Goal: Information Seeking & Learning: Learn about a topic

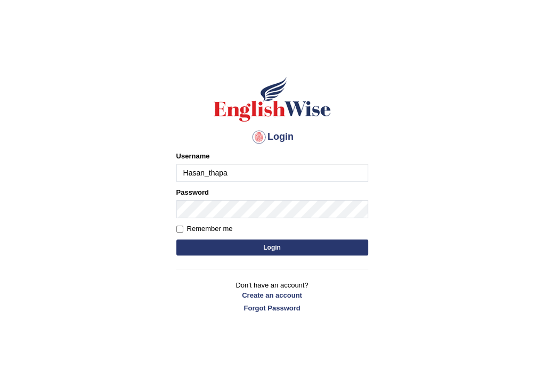
type input "Hasan_thapa"
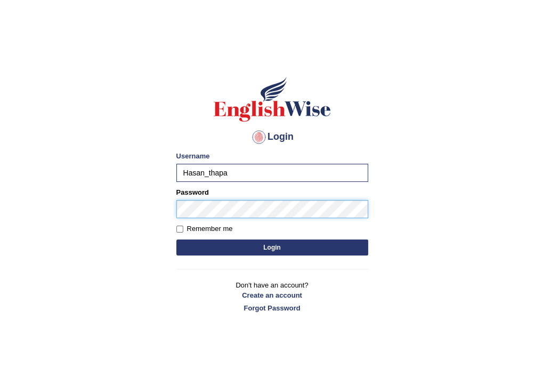
click at [176, 239] on button "Login" at bounding box center [272, 247] width 192 height 16
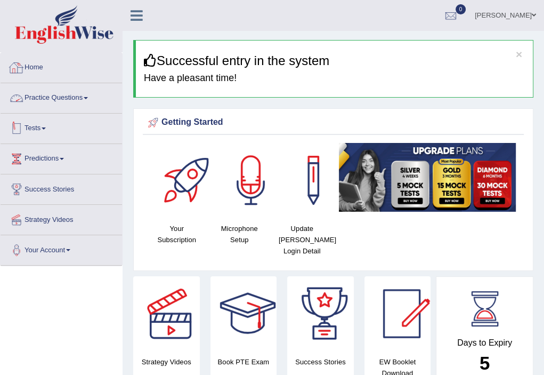
click at [72, 99] on link "Practice Questions" at bounding box center [61, 96] width 121 height 27
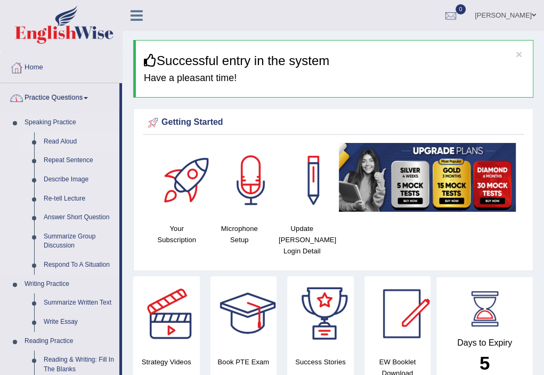
click at [73, 140] on link "Read Aloud" at bounding box center [79, 141] width 80 height 19
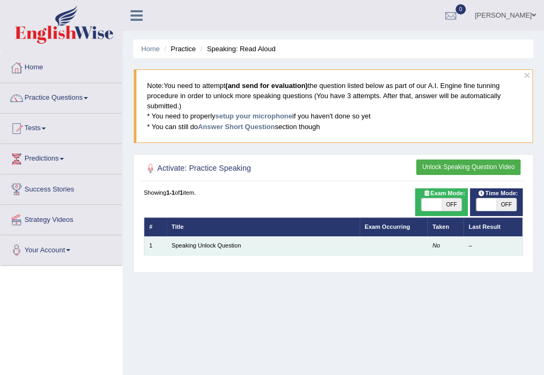
click at [421, 247] on td at bounding box center [394, 245] width 68 height 19
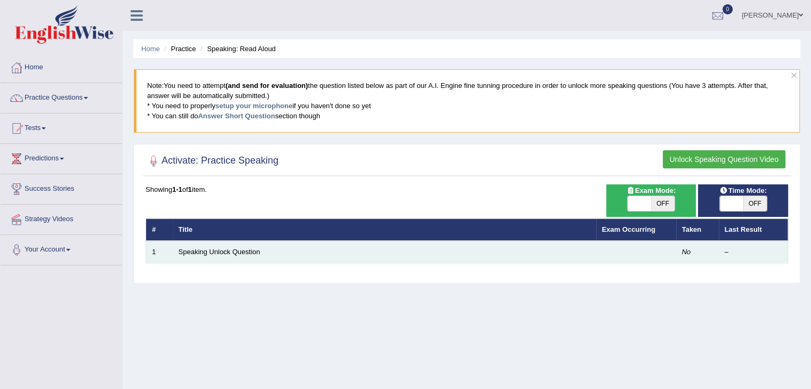
click at [321, 254] on td "Speaking Unlock Question" at bounding box center [384, 252] width 423 height 22
click at [254, 252] on link "Speaking Unlock Question" at bounding box center [220, 252] width 82 height 8
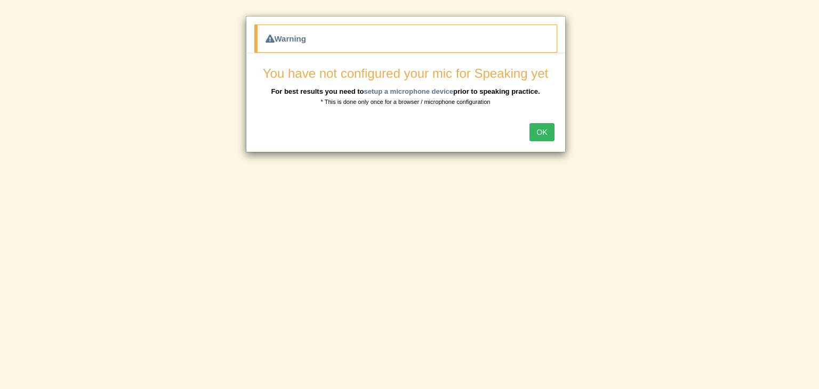
click at [542, 128] on button "OK" at bounding box center [541, 132] width 25 height 18
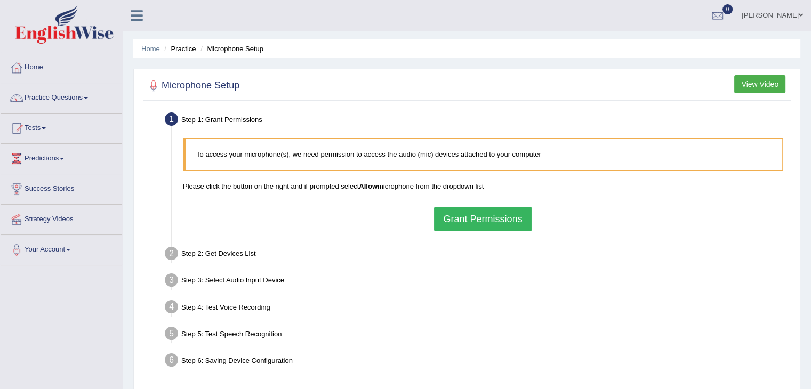
click at [473, 220] on button "Grant Permissions" at bounding box center [482, 219] width 97 height 25
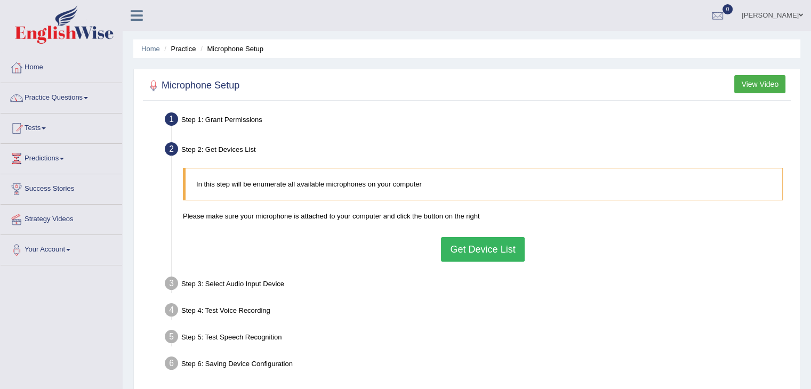
click at [491, 246] on button "Get Device List" at bounding box center [482, 249] width 83 height 25
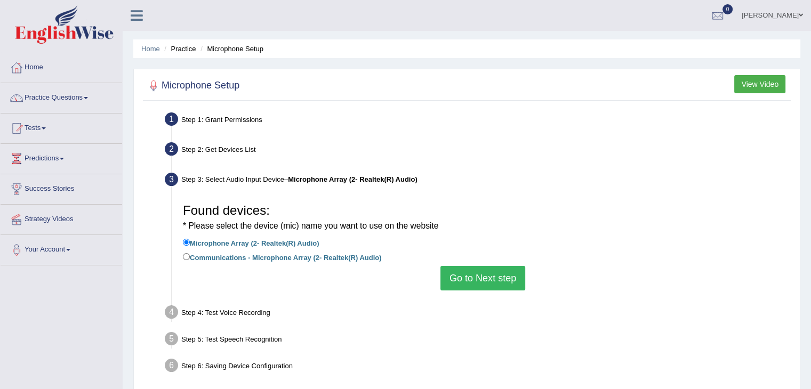
click at [472, 274] on button "Go to Next step" at bounding box center [482, 278] width 85 height 25
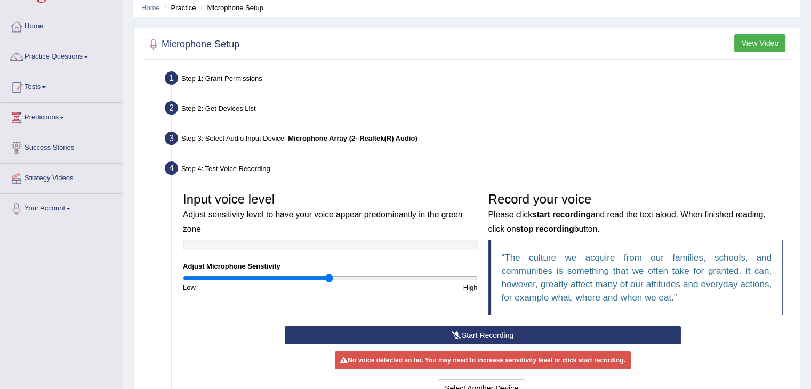
scroll to position [53, 0]
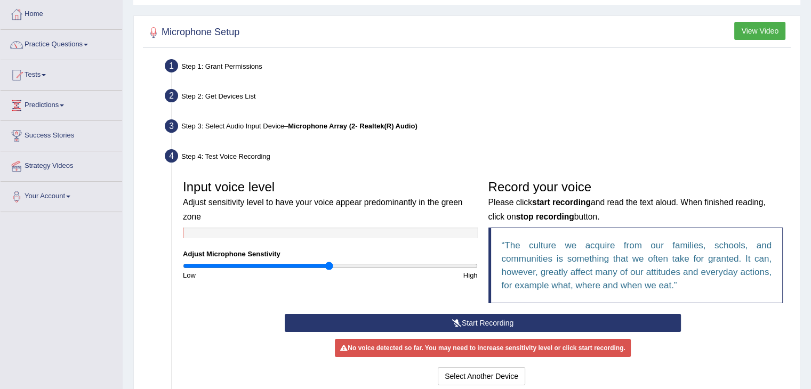
click at [501, 319] on button "Start Recording" at bounding box center [483, 323] width 396 height 18
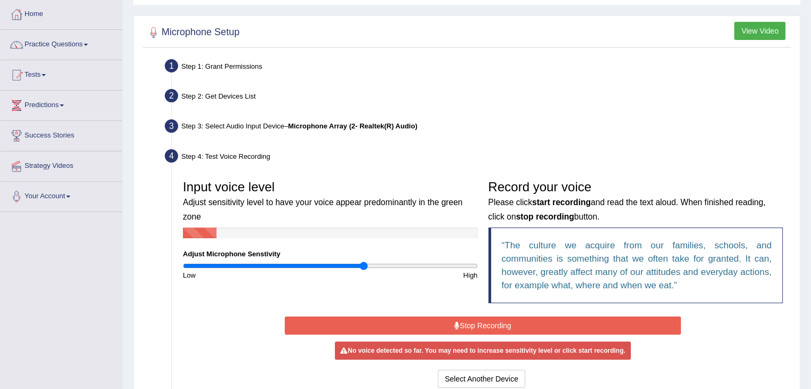
drag, startPoint x: 328, startPoint y: 265, endPoint x: 367, endPoint y: 273, distance: 40.2
click at [363, 270] on input "range" at bounding box center [330, 266] width 295 height 9
click at [435, 322] on button "Stop Recording" at bounding box center [483, 326] width 396 height 18
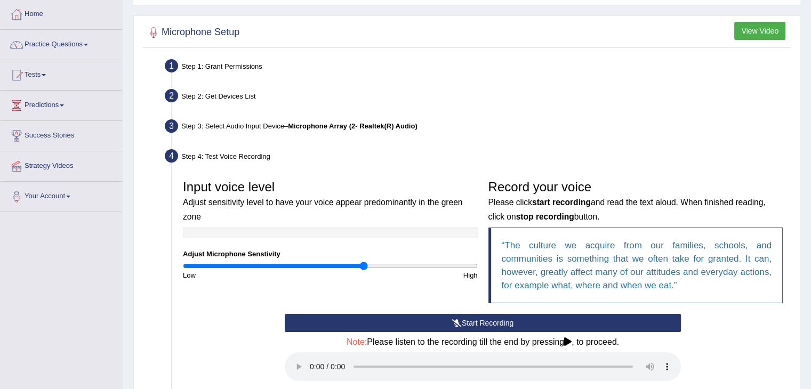
click at [398, 323] on button "Start Recording" at bounding box center [483, 323] width 396 height 18
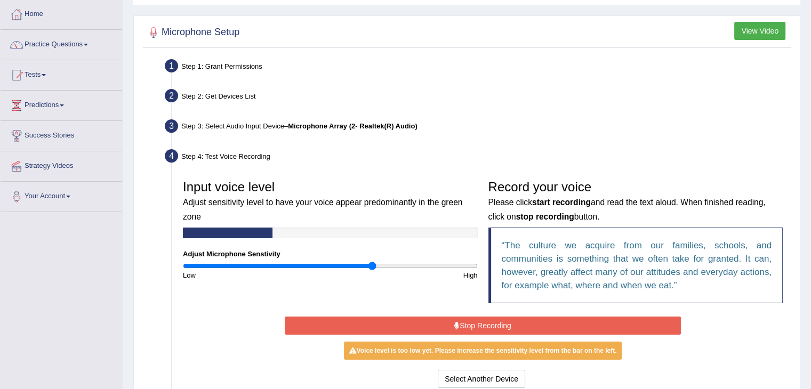
drag, startPoint x: 362, startPoint y: 263, endPoint x: 371, endPoint y: 267, distance: 10.0
click at [371, 267] on input "range" at bounding box center [330, 266] width 295 height 9
click at [401, 326] on button "Stop Recording" at bounding box center [483, 326] width 396 height 18
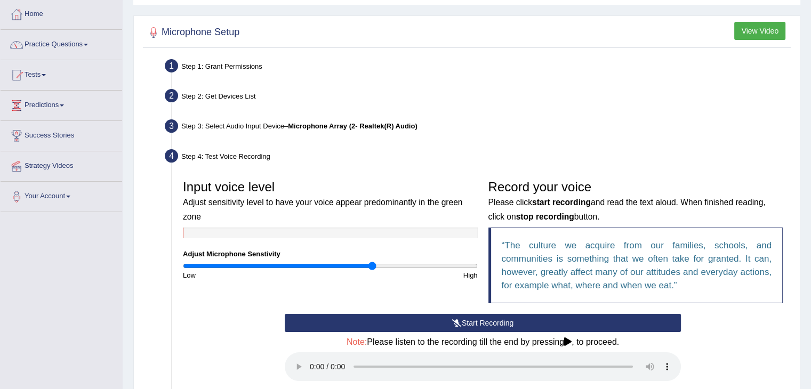
click at [425, 321] on button "Start Recording" at bounding box center [483, 323] width 396 height 18
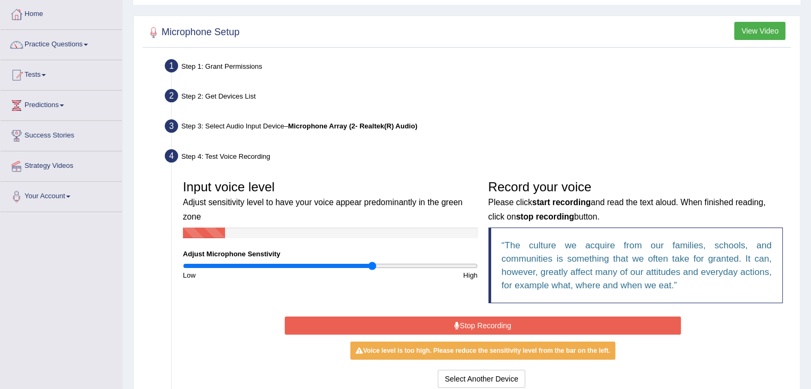
click at [477, 328] on button "Stop Recording" at bounding box center [483, 326] width 396 height 18
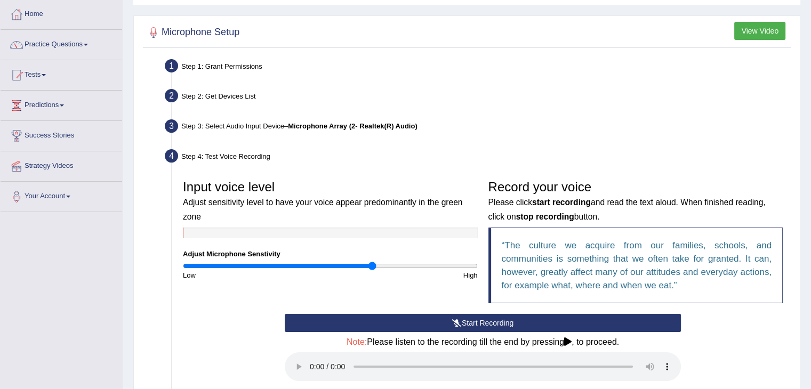
click at [468, 319] on button "Start Recording" at bounding box center [483, 323] width 396 height 18
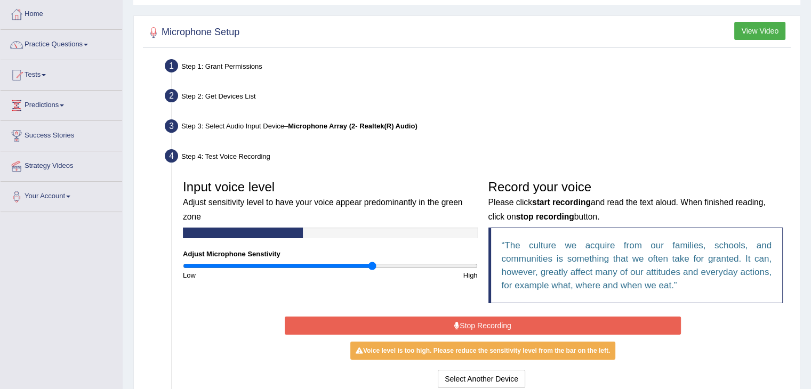
click at [427, 325] on button "Stop Recording" at bounding box center [483, 326] width 396 height 18
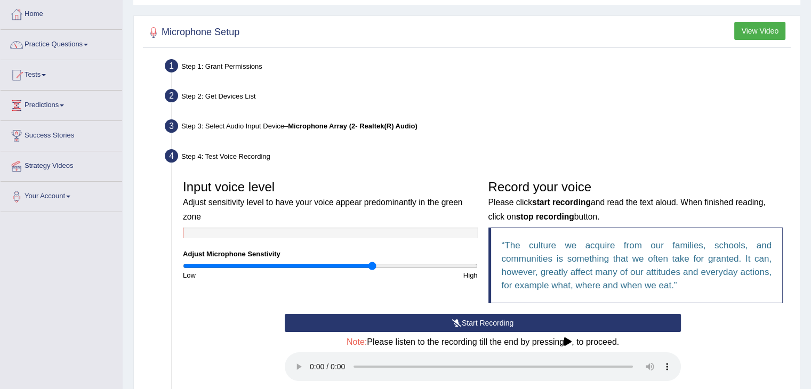
click at [411, 318] on button "Start Recording" at bounding box center [483, 323] width 396 height 18
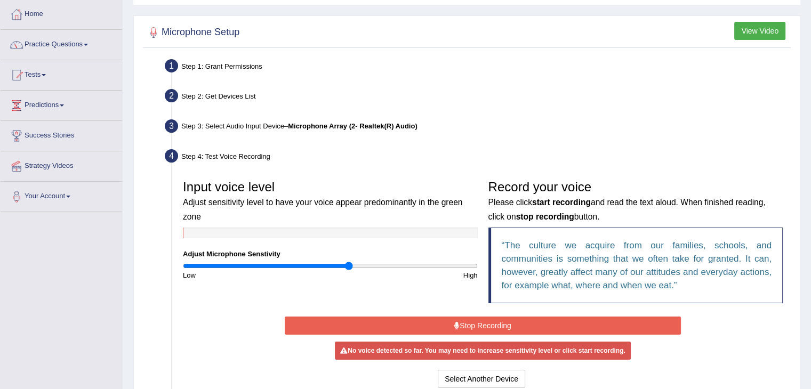
drag, startPoint x: 370, startPoint y: 263, endPoint x: 347, endPoint y: 264, distance: 22.4
click at [347, 264] on input "range" at bounding box center [330, 266] width 295 height 9
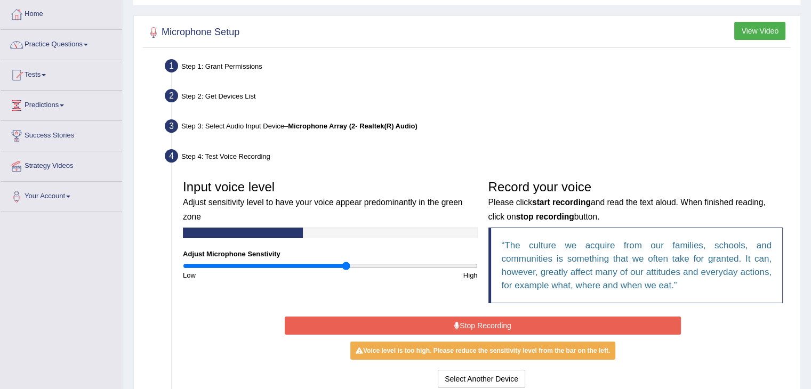
type input "1.14"
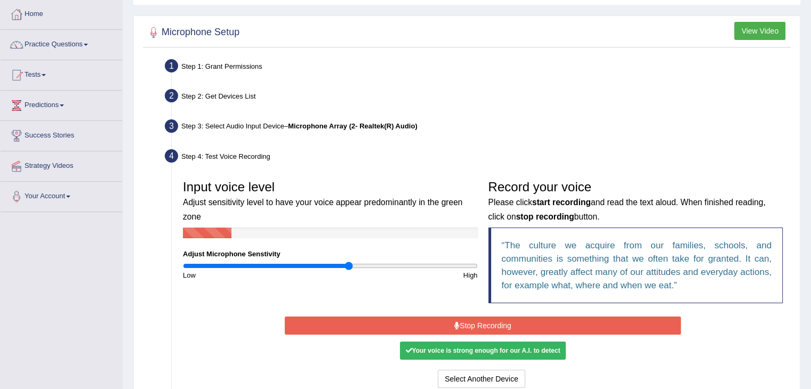
click at [349, 266] on input "range" at bounding box center [330, 266] width 295 height 9
click at [372, 317] on button "Stop Recording" at bounding box center [483, 326] width 396 height 18
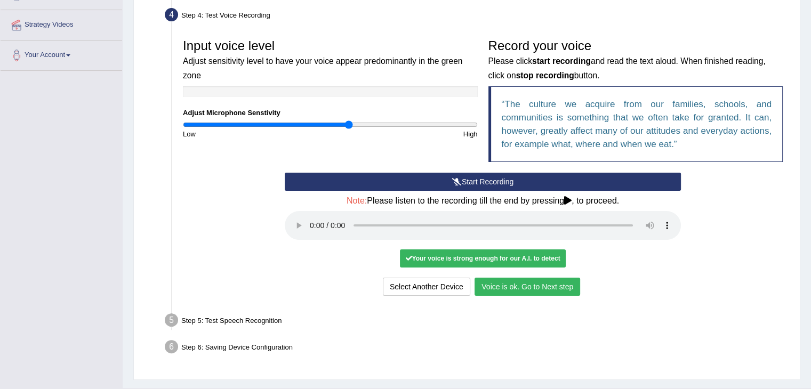
scroll to position [213, 0]
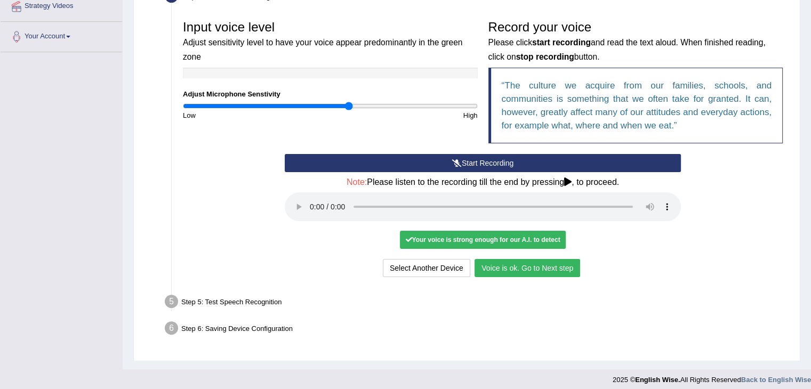
click at [518, 268] on button "Voice is ok. Go to Next step" at bounding box center [527, 268] width 106 height 18
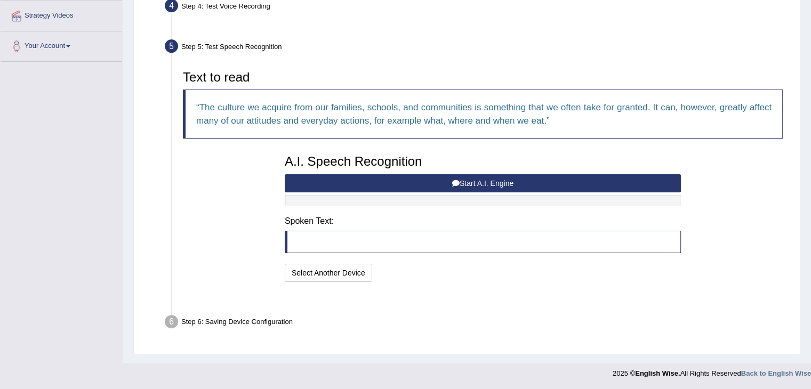
scroll to position [177, 0]
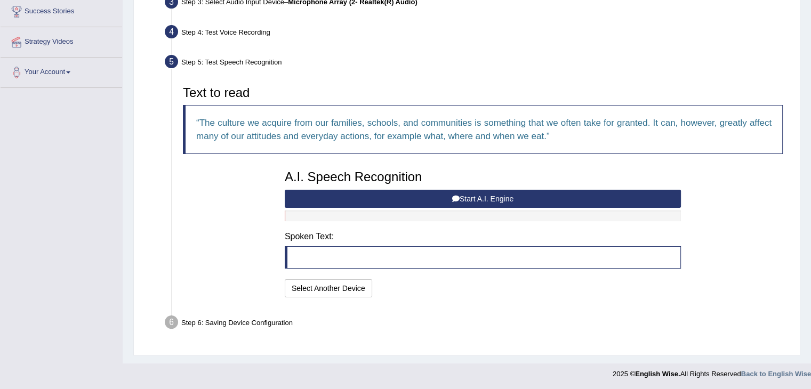
click at [503, 194] on button "Start A.I. Engine" at bounding box center [483, 199] width 396 height 18
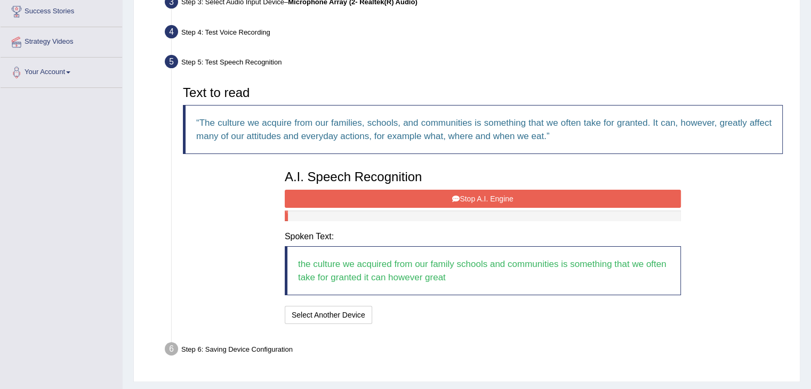
click at [482, 194] on button "Stop A.I. Engine" at bounding box center [483, 199] width 396 height 18
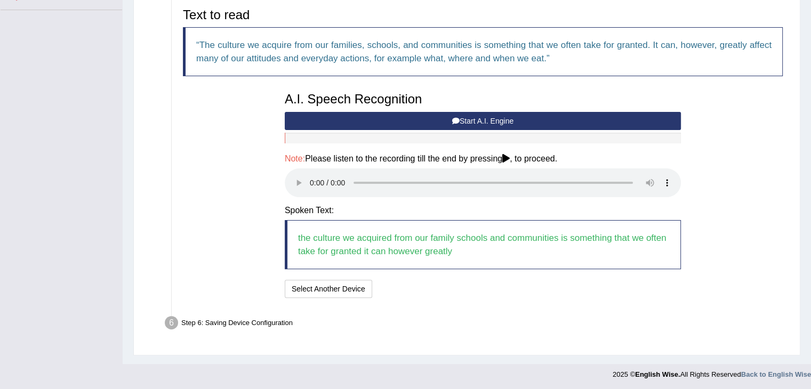
scroll to position [256, 0]
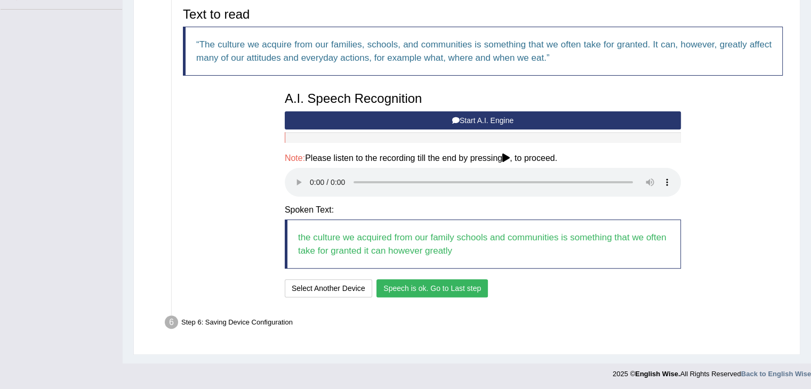
click at [459, 285] on button "Speech is ok. Go to Last step" at bounding box center [431, 288] width 111 height 18
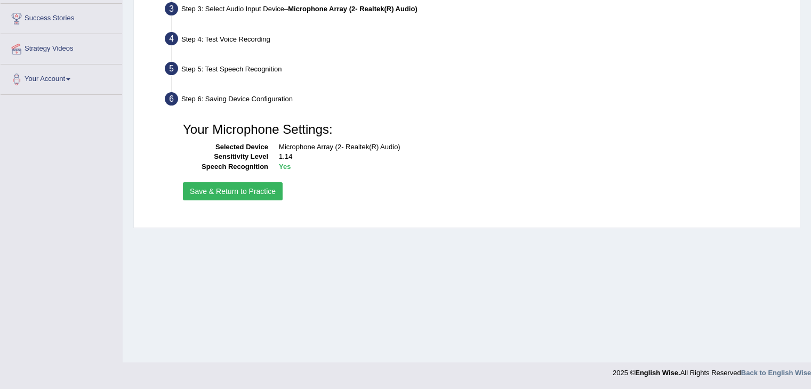
click at [209, 194] on button "Save & Return to Practice" at bounding box center [233, 191] width 100 height 18
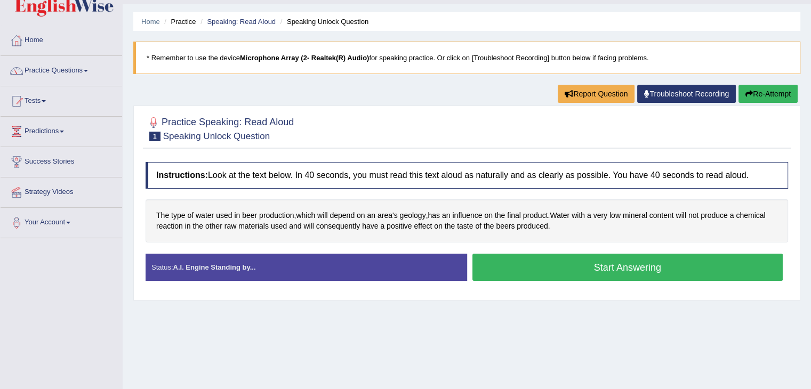
scroll to position [53, 0]
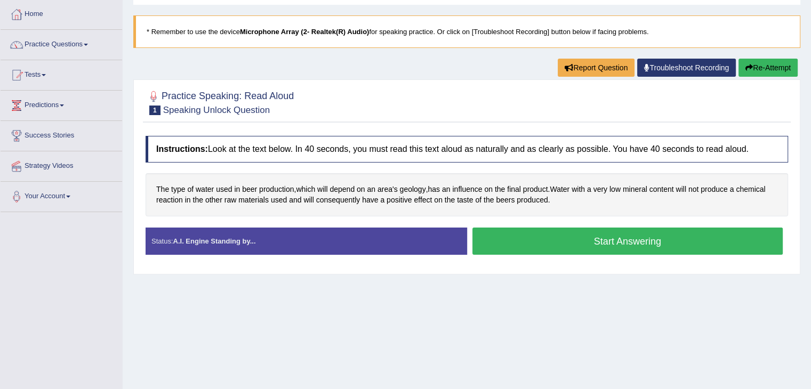
click at [557, 238] on button "Start Answering" at bounding box center [627, 241] width 311 height 27
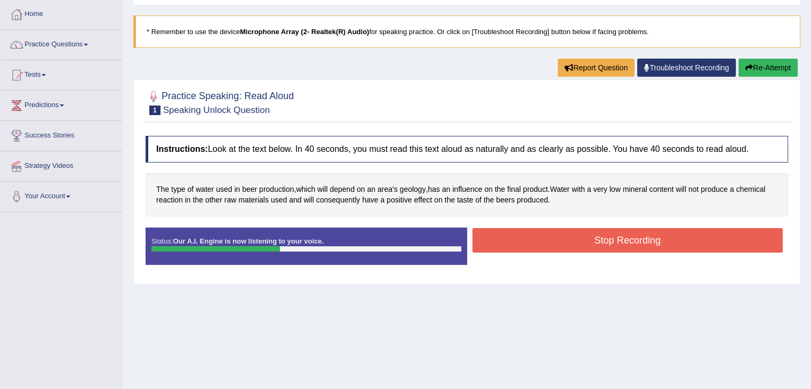
click at [551, 236] on button "Stop Recording" at bounding box center [627, 240] width 311 height 25
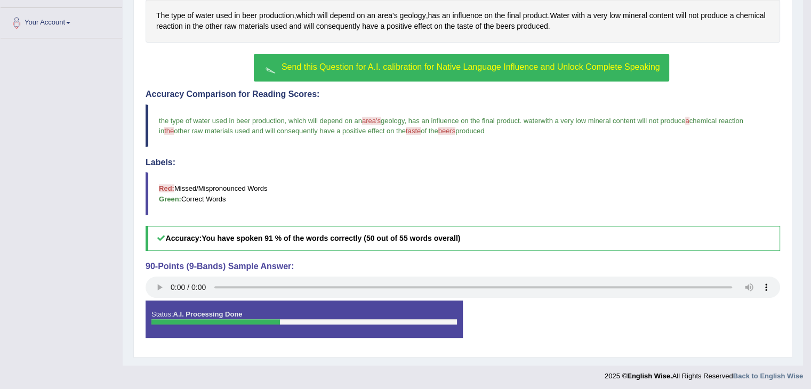
scroll to position [228, 0]
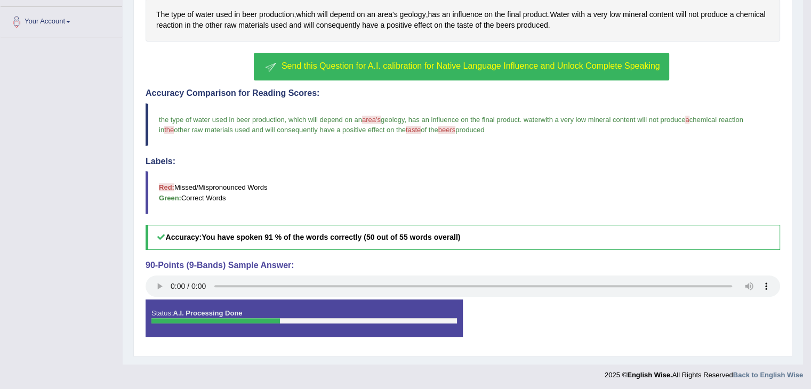
click at [499, 65] on span "Send this Question for A.I. calibration for Native Language Influence and Unloc…" at bounding box center [470, 65] width 378 height 9
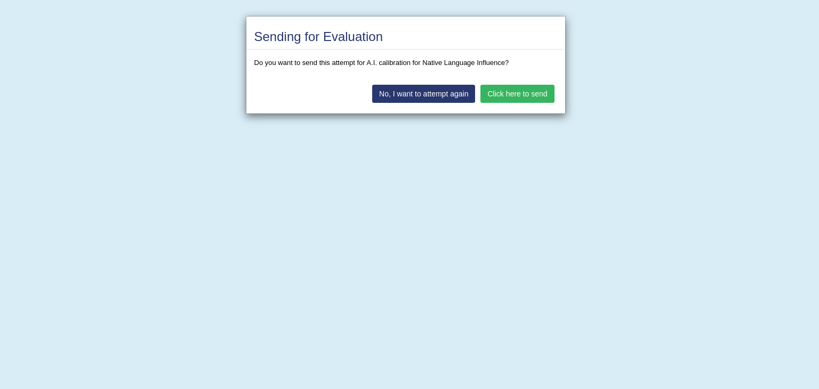
click at [514, 94] on button "Click here to send" at bounding box center [517, 94] width 74 height 18
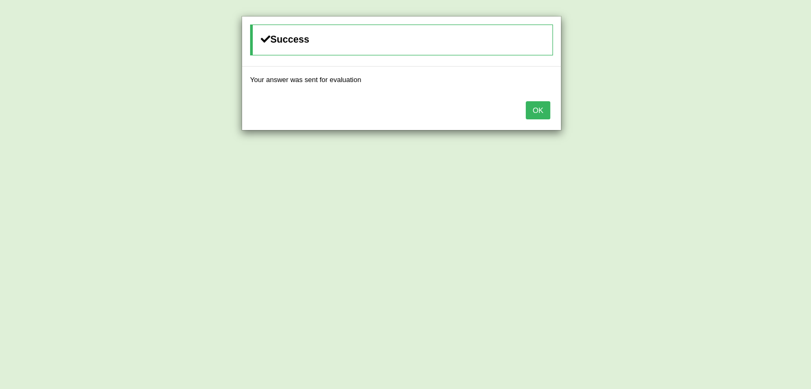
click at [537, 108] on button "OK" at bounding box center [537, 110] width 25 height 18
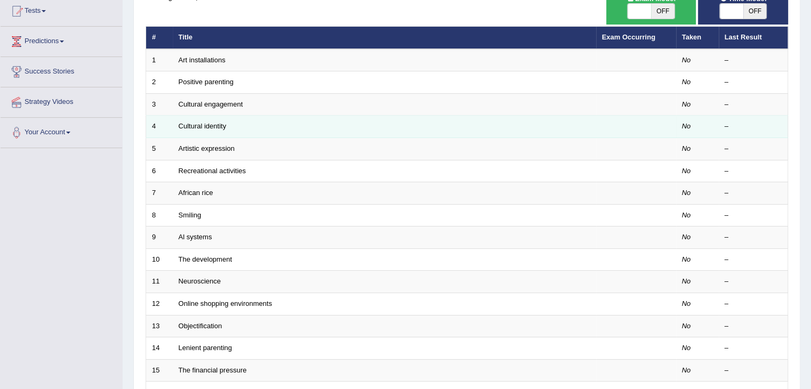
scroll to position [100, 0]
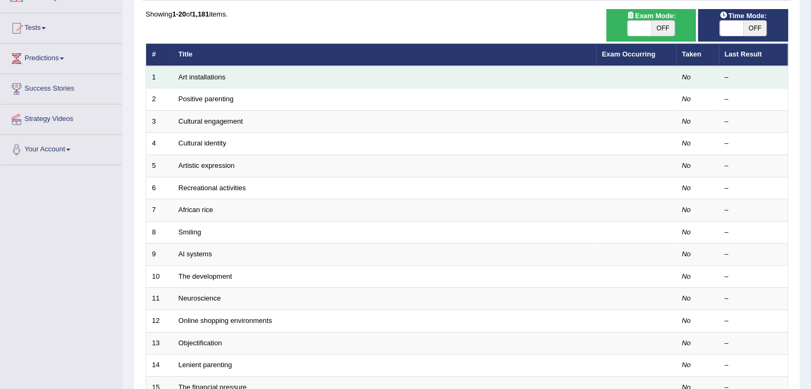
click at [270, 79] on td "Art installations" at bounding box center [384, 77] width 423 height 22
click at [209, 74] on link "Art installations" at bounding box center [202, 77] width 47 height 8
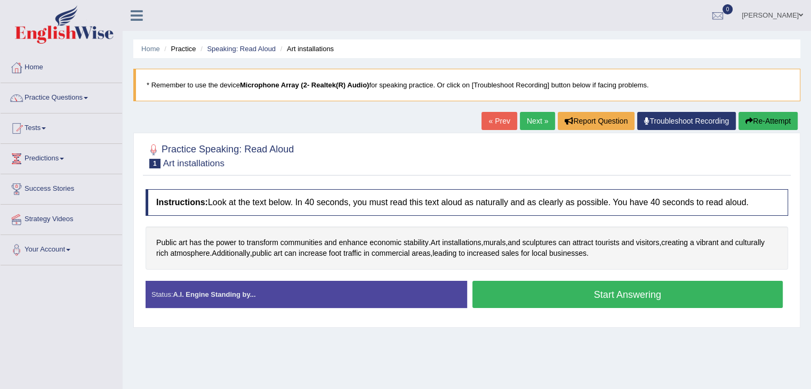
click at [536, 291] on button "Start Answering" at bounding box center [627, 294] width 311 height 27
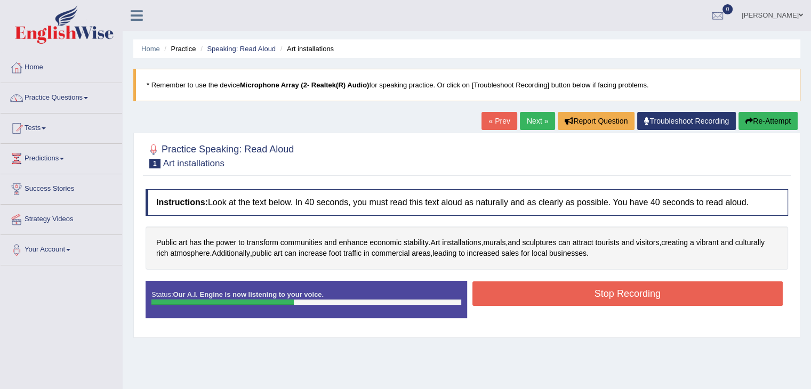
click at [526, 293] on button "Stop Recording" at bounding box center [627, 293] width 311 height 25
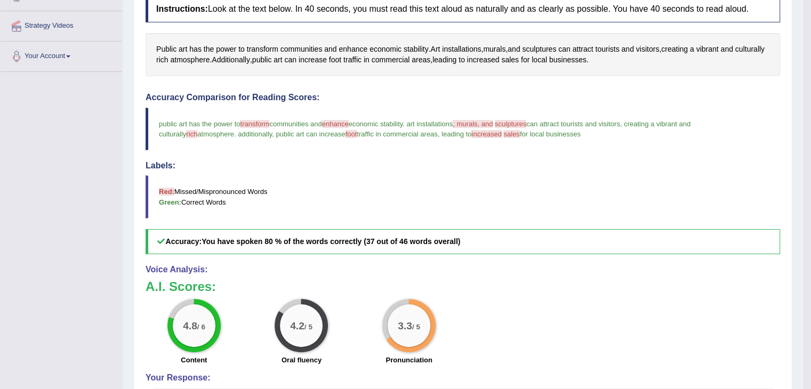
scroll to position [94, 0]
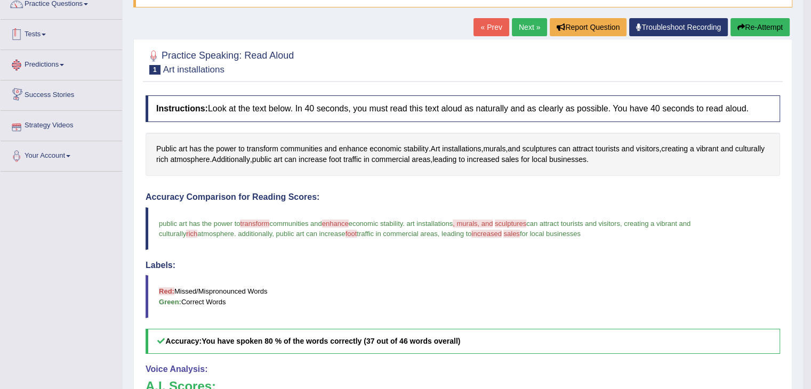
click at [51, 31] on link "Tests" at bounding box center [61, 33] width 121 height 27
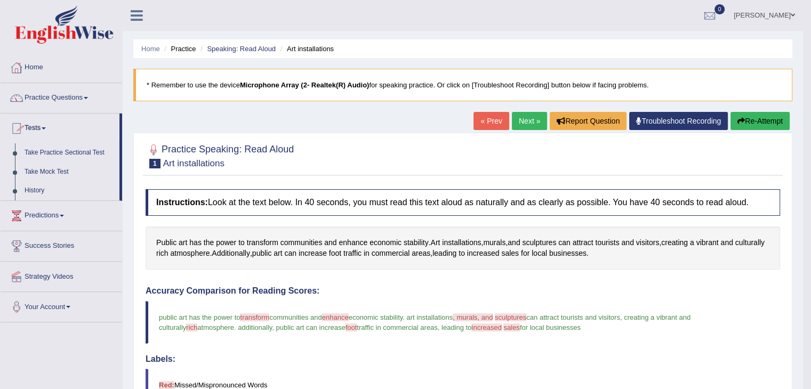
scroll to position [0, 0]
click at [62, 93] on link "Practice Questions" at bounding box center [61, 96] width 121 height 27
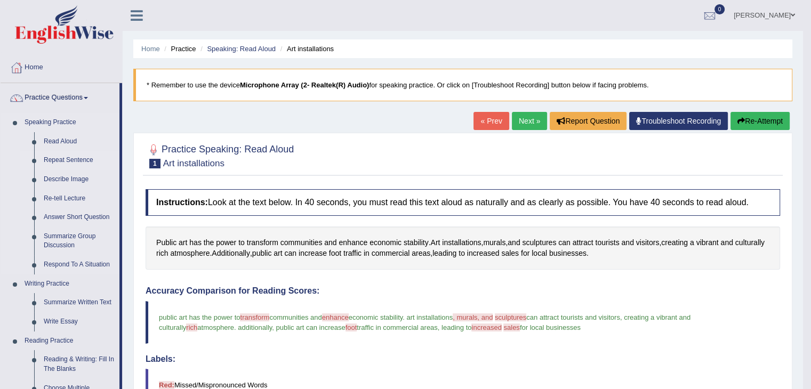
click at [66, 159] on link "Repeat Sentence" at bounding box center [79, 160] width 80 height 19
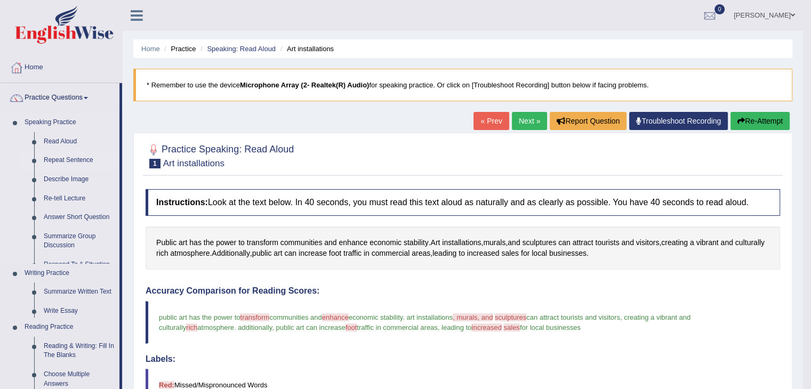
click at [66, 159] on link "Repeat Sentence" at bounding box center [79, 160] width 80 height 19
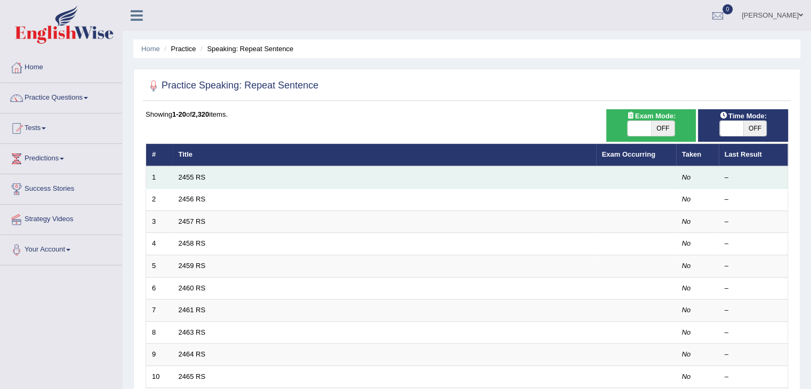
click at [215, 177] on td "2455 RS" at bounding box center [384, 177] width 423 height 22
click at [198, 173] on link "2455 RS" at bounding box center [192, 177] width 27 height 8
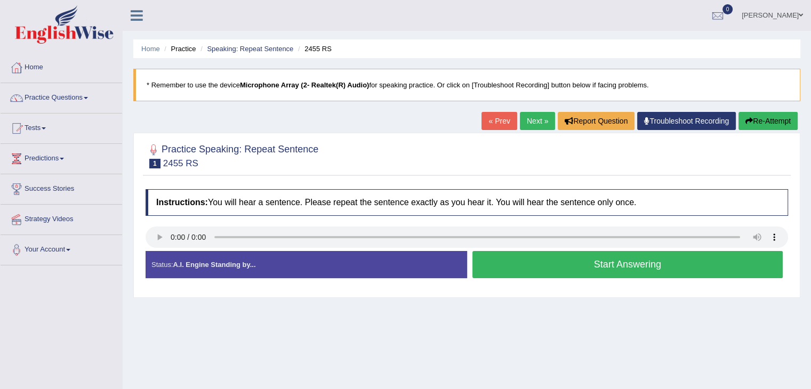
click at [621, 269] on button "Start Answering" at bounding box center [627, 264] width 311 height 27
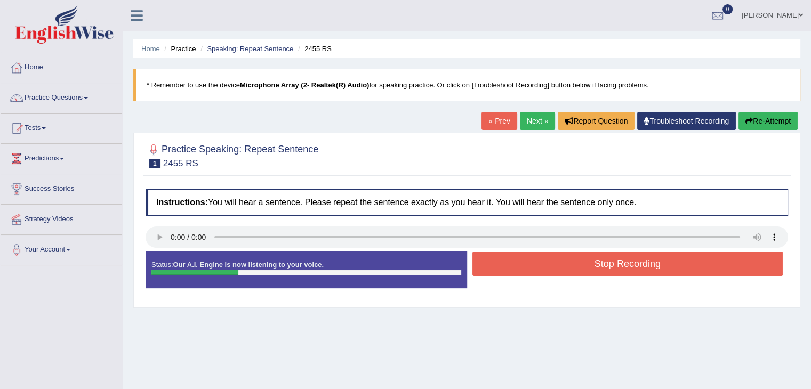
click at [619, 269] on button "Stop Recording" at bounding box center [627, 264] width 311 height 25
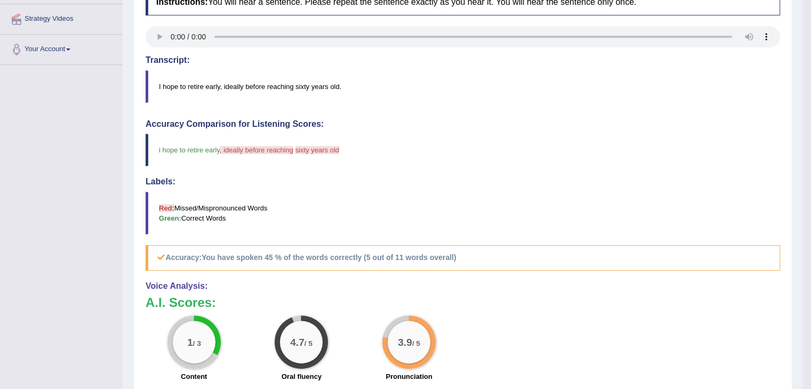
scroll to position [213, 0]
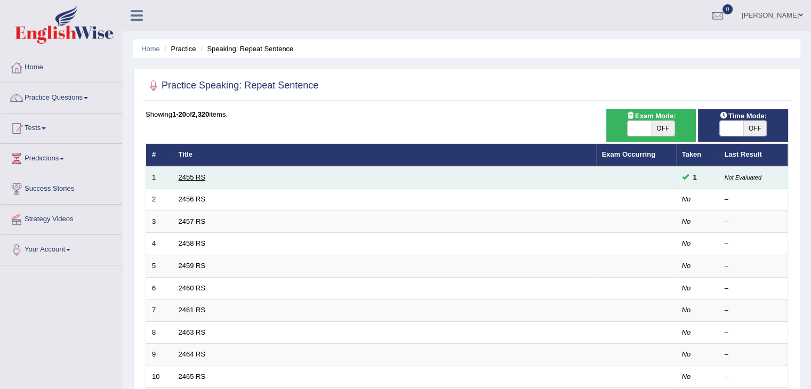
click at [196, 175] on link "2455 RS" at bounding box center [192, 177] width 27 height 8
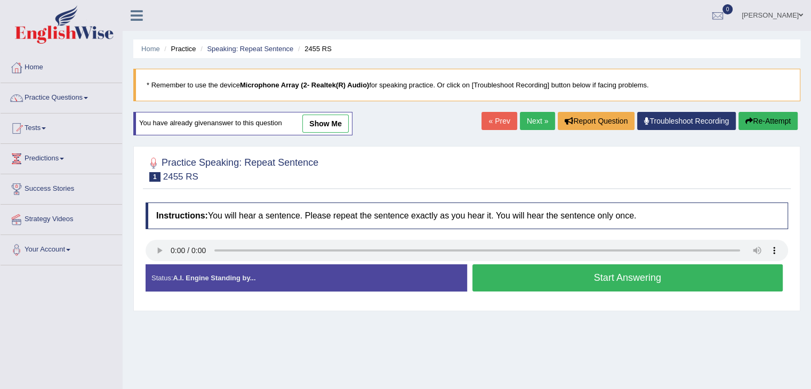
click at [577, 274] on button "Start Answering" at bounding box center [627, 277] width 311 height 27
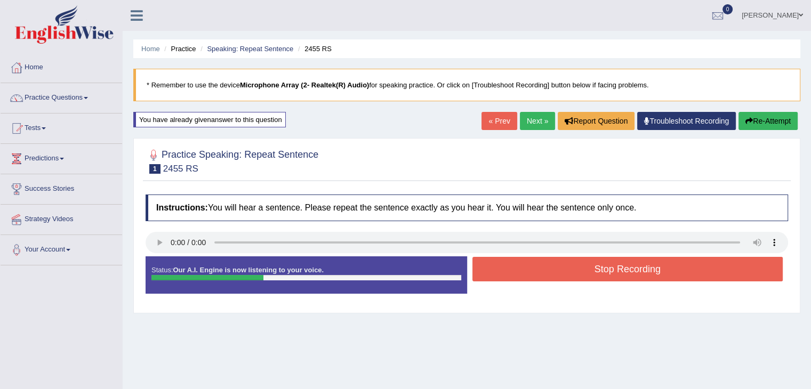
click at [580, 271] on button "Stop Recording" at bounding box center [627, 269] width 311 height 25
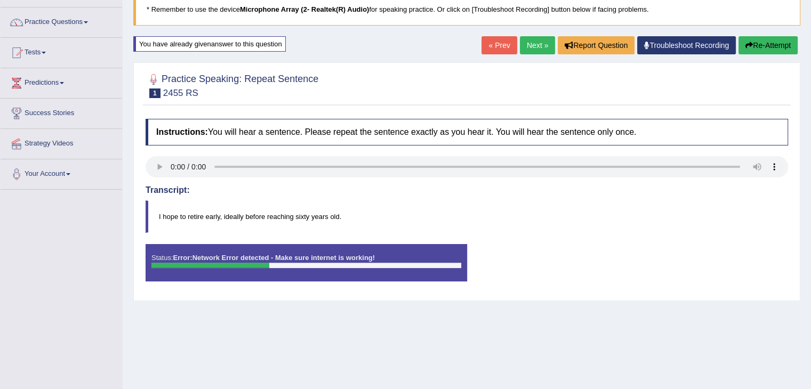
scroll to position [160, 0]
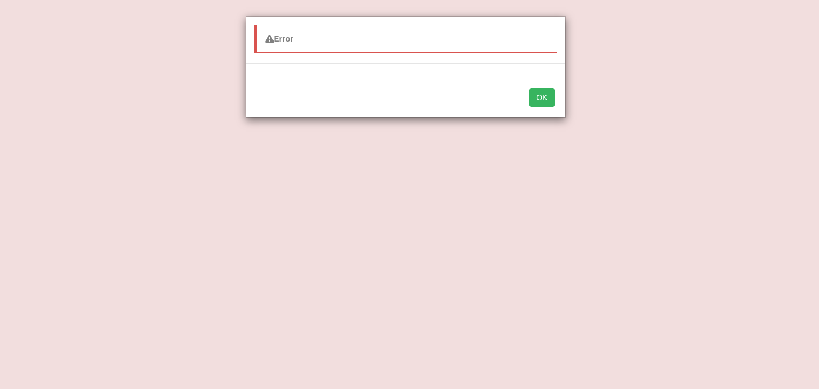
click at [544, 94] on button "OK" at bounding box center [541, 97] width 25 height 18
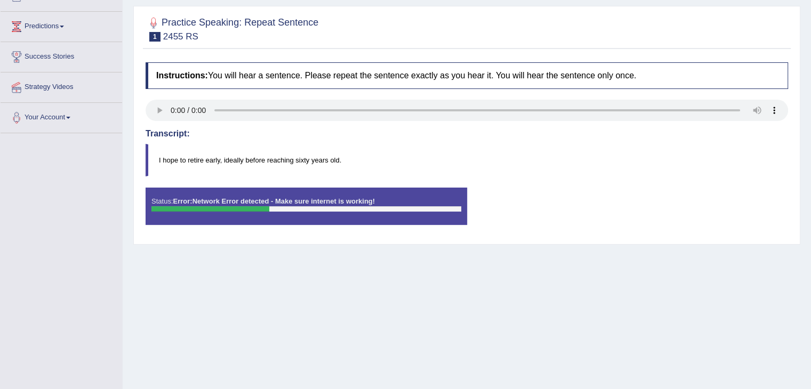
scroll to position [107, 0]
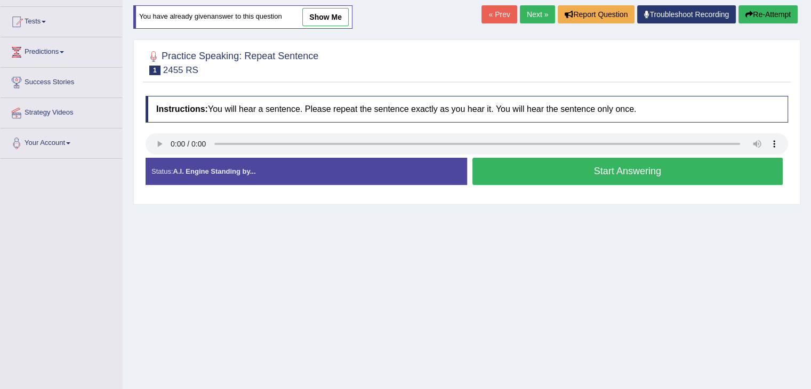
click at [636, 169] on button "Start Answering" at bounding box center [627, 171] width 311 height 27
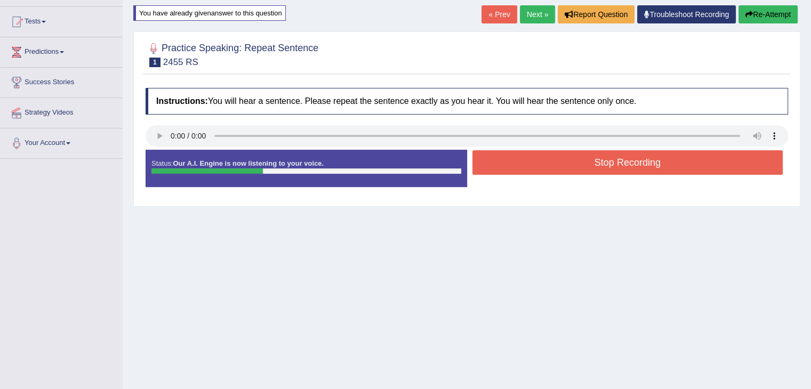
click at [605, 166] on button "Stop Recording" at bounding box center [627, 162] width 311 height 25
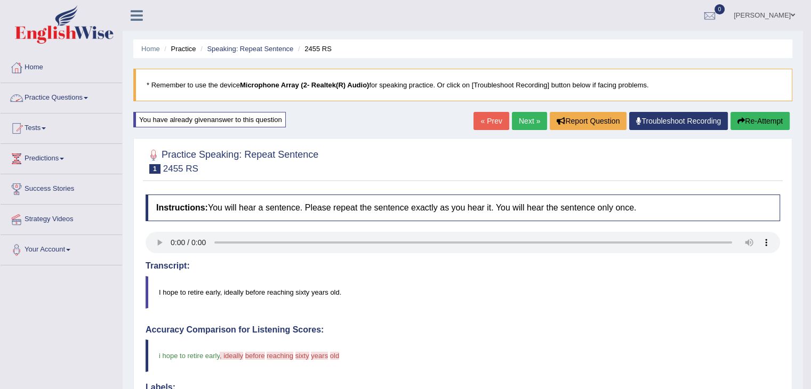
click at [55, 99] on link "Practice Questions" at bounding box center [61, 96] width 121 height 27
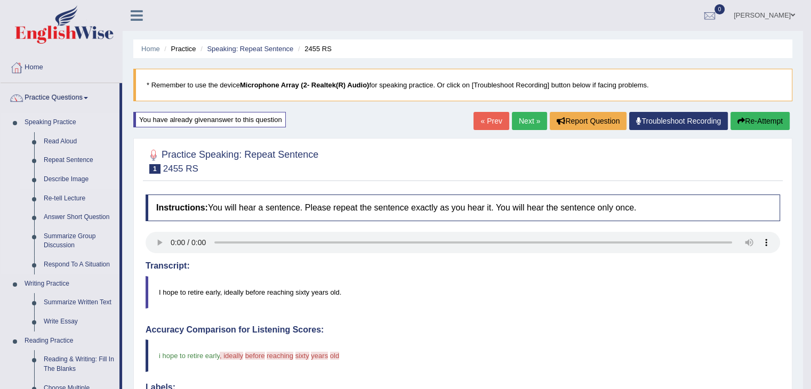
click at [81, 177] on link "Describe Image" at bounding box center [79, 179] width 80 height 19
